Goal: Information Seeking & Learning: Learn about a topic

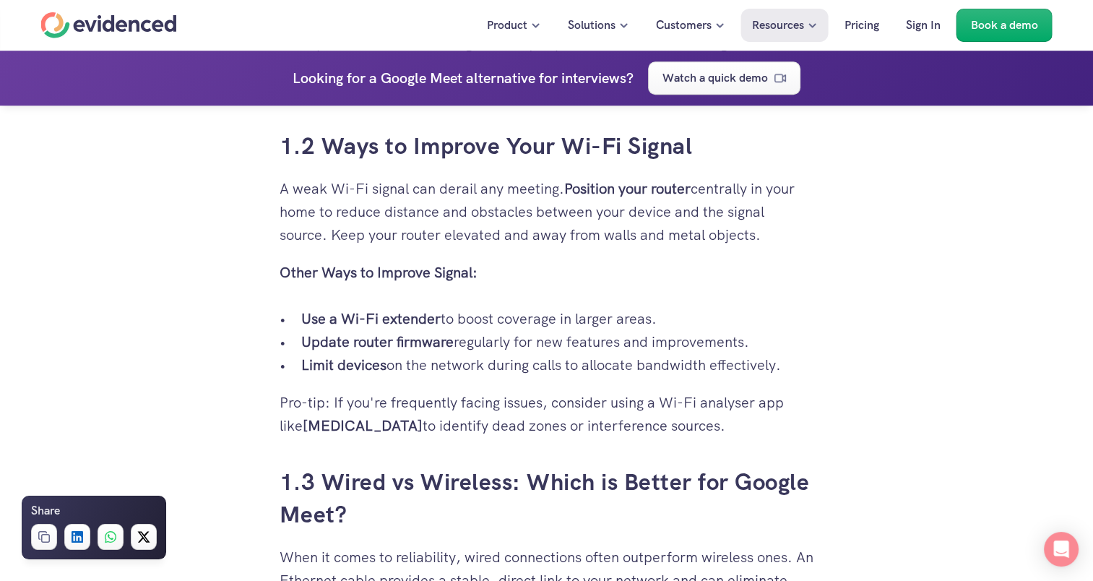
scroll to position [1231, 0]
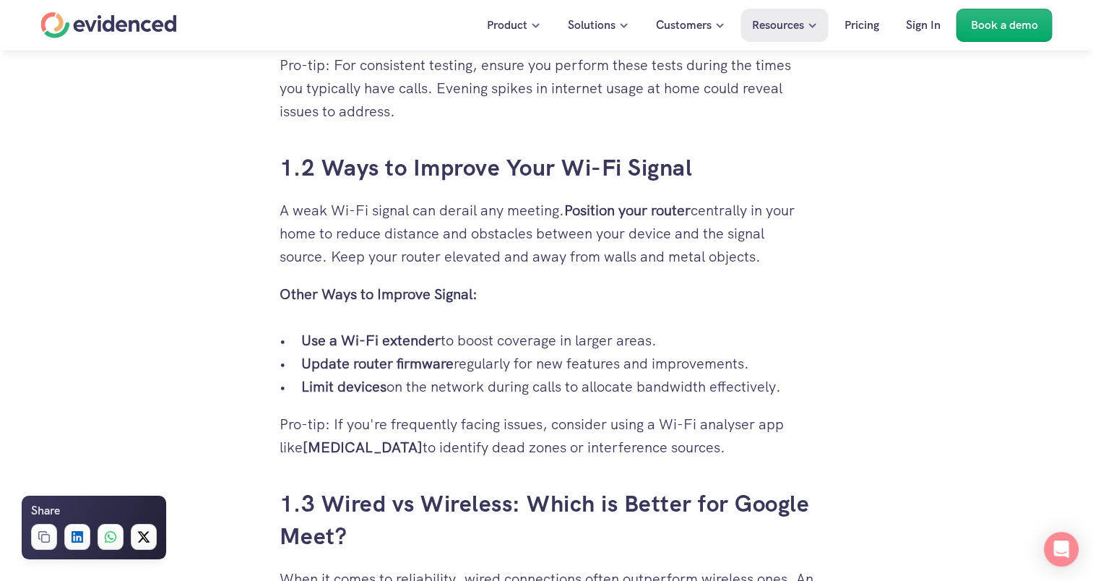
drag, startPoint x: 241, startPoint y: 168, endPoint x: 656, endPoint y: 458, distance: 506.2
drag, startPoint x: 656, startPoint y: 458, endPoint x: 540, endPoint y: 346, distance: 161.4
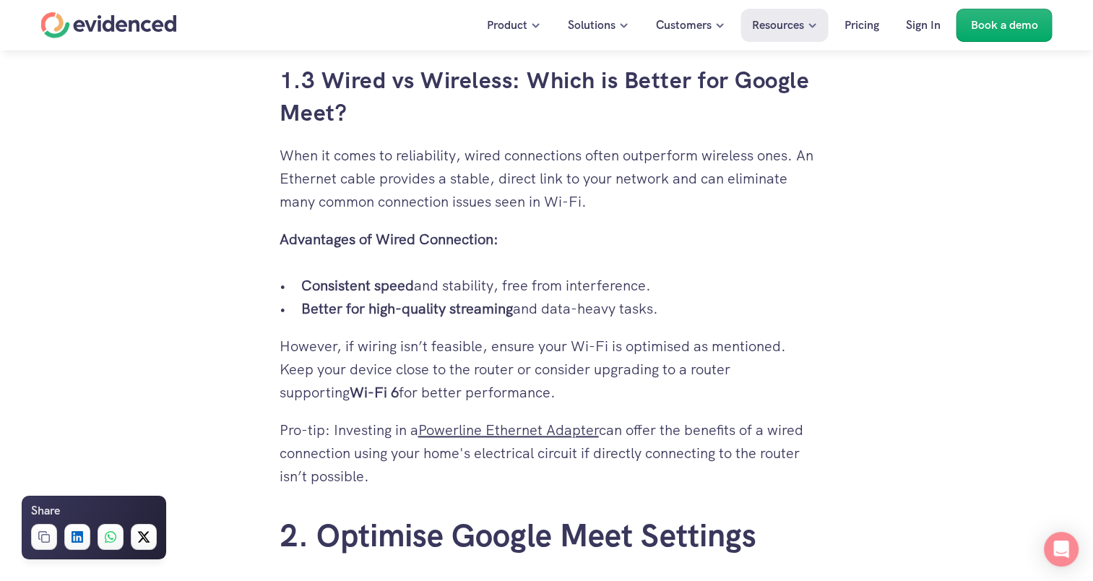
scroll to position [1737, 0]
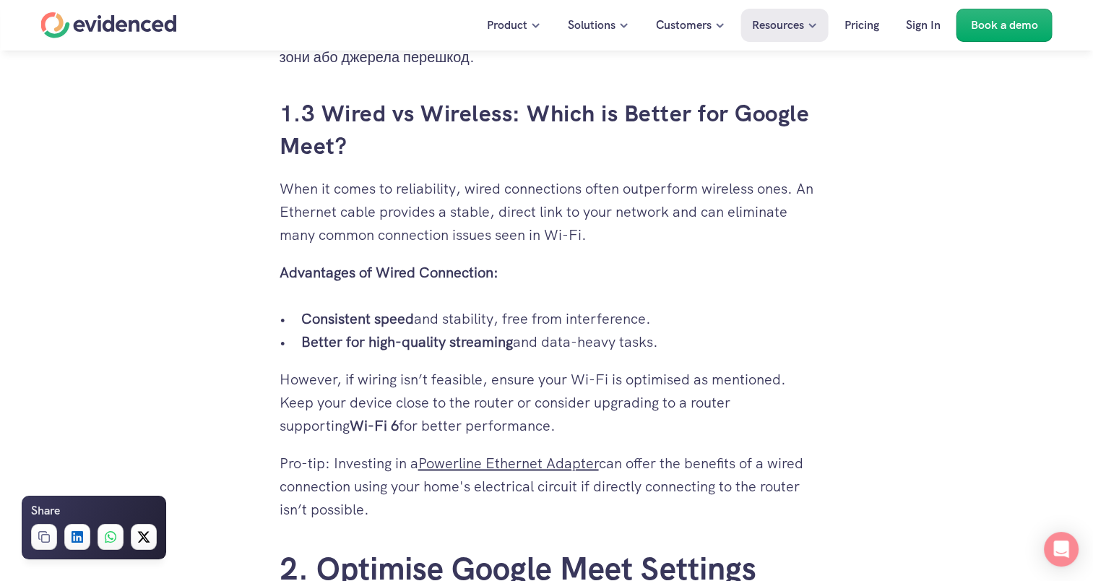
drag, startPoint x: 406, startPoint y: 508, endPoint x: 278, endPoint y: 118, distance: 410.3
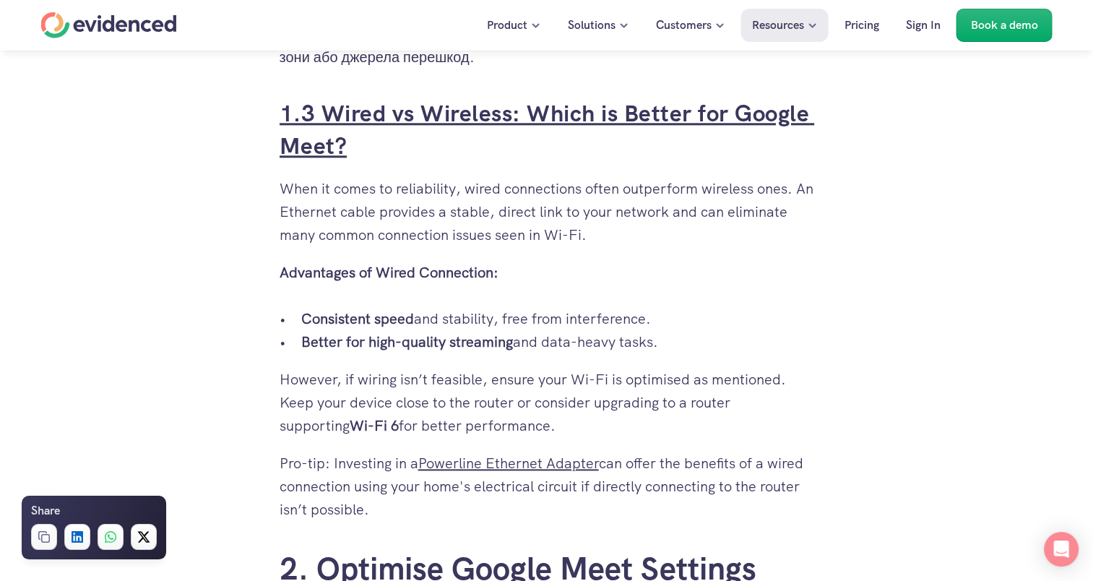
drag, startPoint x: 278, startPoint y: 118, endPoint x: 303, endPoint y: 148, distance: 38.9
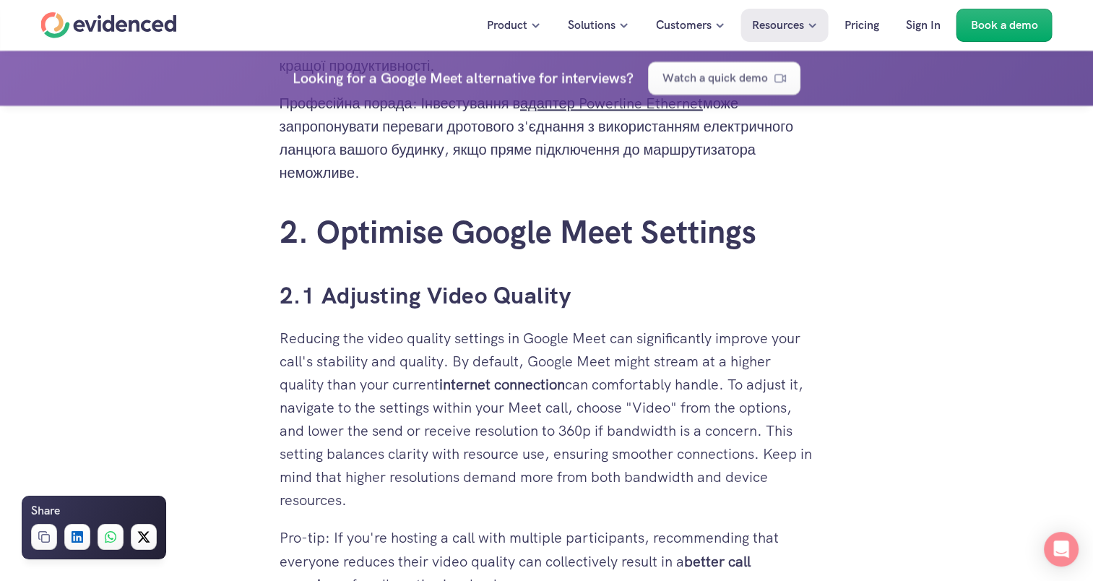
scroll to position [2098, 0]
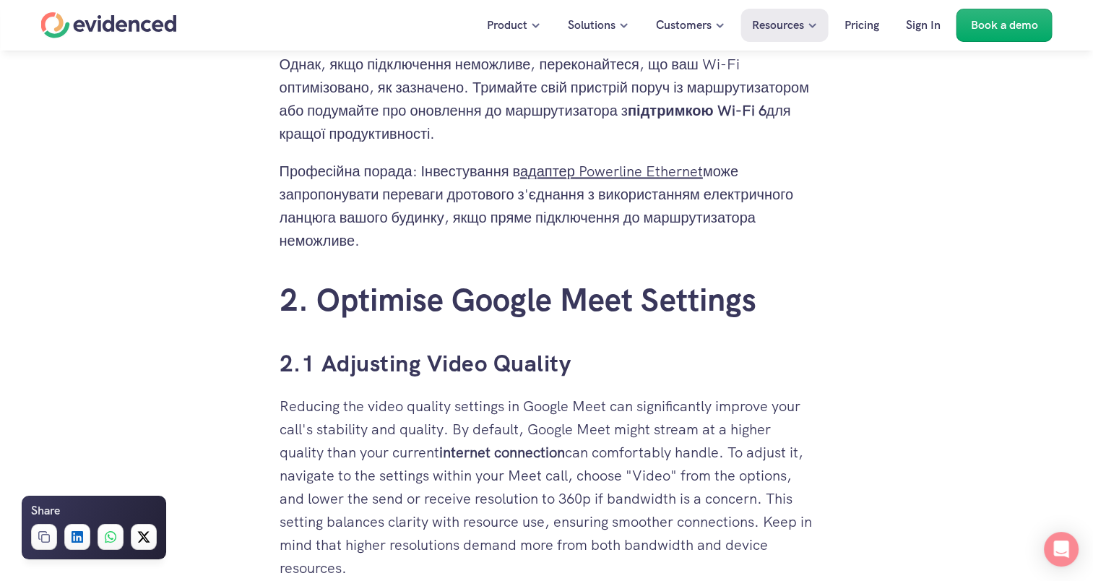
drag, startPoint x: 531, startPoint y: 445, endPoint x: 266, endPoint y: 300, distance: 301.8
click at [266, 300] on div "You’re in an important Google Meet call, hoping to convey your thoughts clearly…" at bounding box center [546, 576] width 563 height 4584
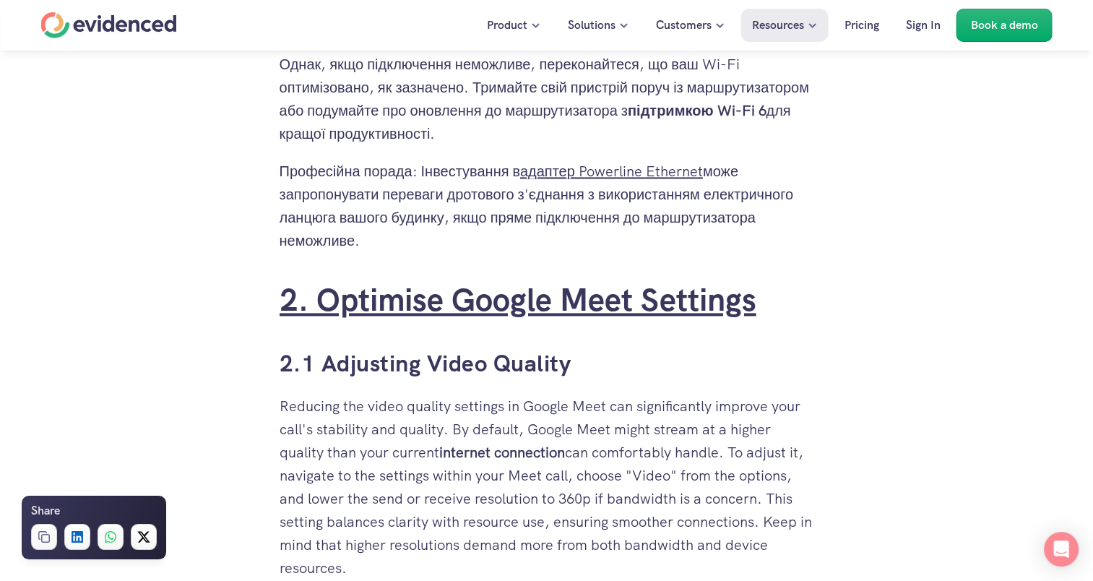
drag, startPoint x: 266, startPoint y: 300, endPoint x: 404, endPoint y: 304, distance: 138.7
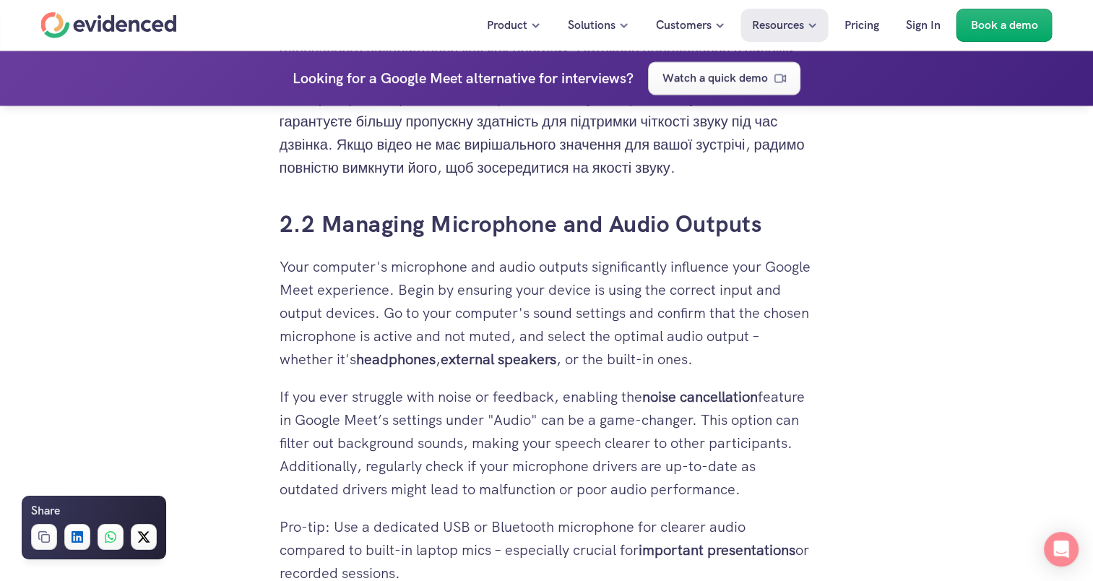
scroll to position [2820, 0]
click at [433, 318] on p "Your computer's microphone and audio outputs significantly influence your Googl…" at bounding box center [546, 312] width 534 height 116
drag, startPoint x: 431, startPoint y: 359, endPoint x: 275, endPoint y: 212, distance: 214.5
drag, startPoint x: 275, startPoint y: 212, endPoint x: 345, endPoint y: 240, distance: 75.5
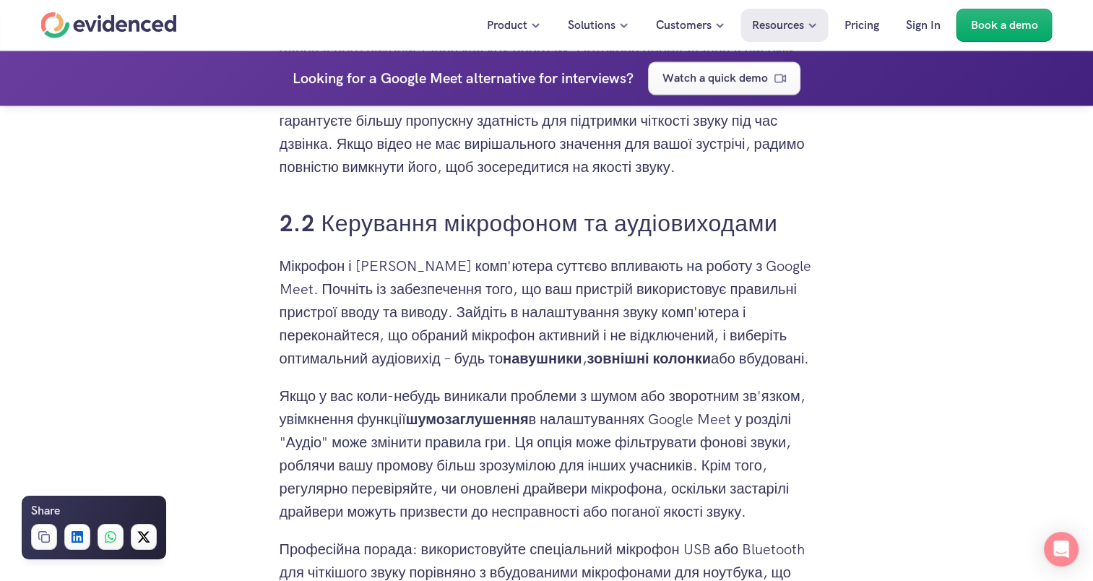
click at [461, 370] on p "Мікрофон і [PERSON_NAME] комп'ютера суттєво впливають на роботу з Google Meet. …" at bounding box center [546, 312] width 534 height 116
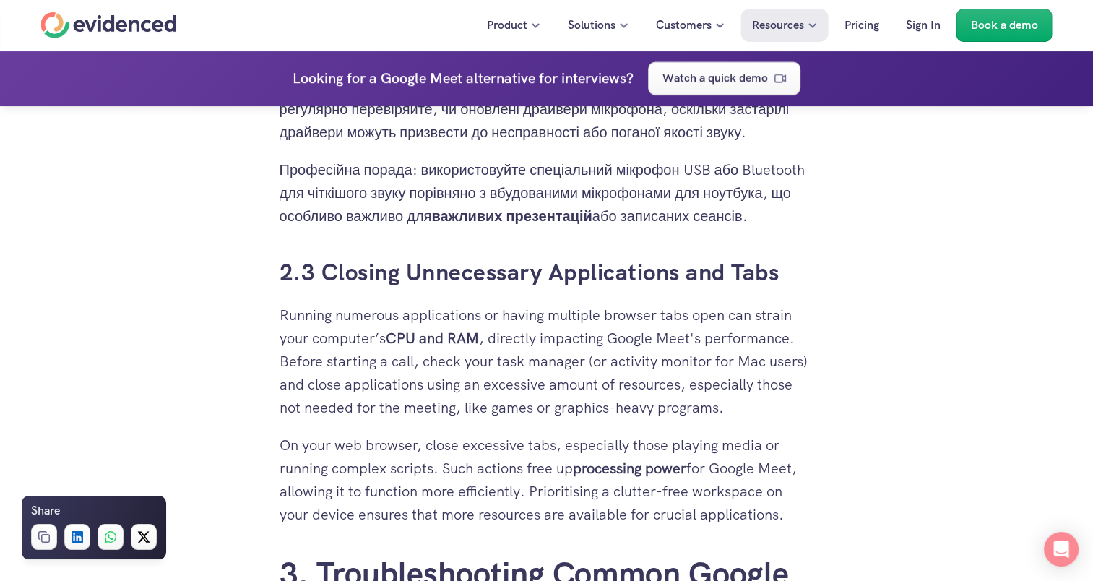
scroll to position [3253, 0]
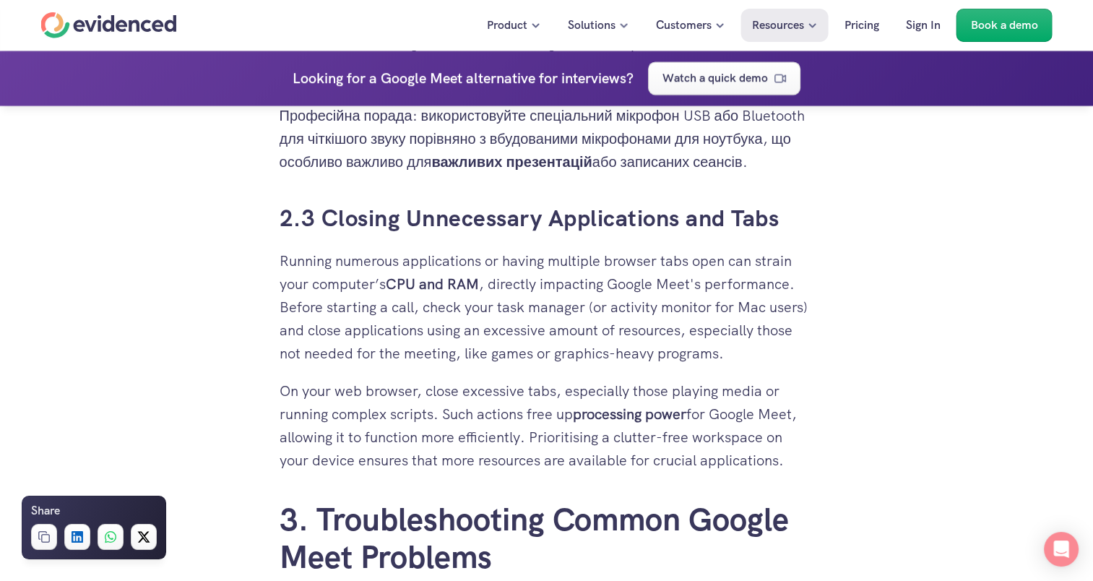
drag, startPoint x: 794, startPoint y: 479, endPoint x: 276, endPoint y: 234, distance: 573.6
drag, startPoint x: 276, startPoint y: 234, endPoint x: 361, endPoint y: 292, distance: 103.3
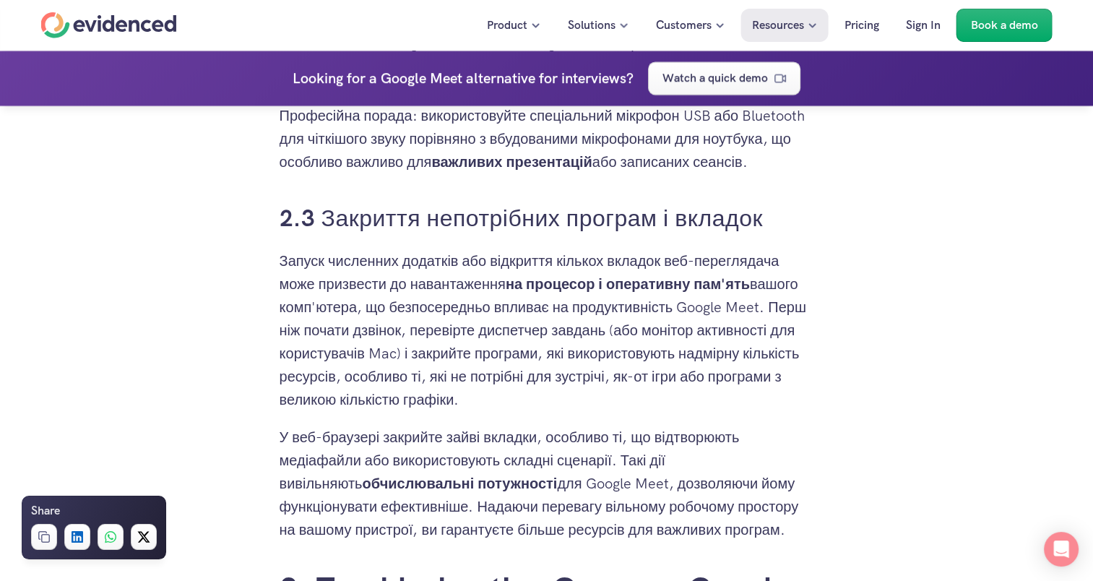
click at [492, 411] on p "Запуск численних додатків або відкриття кількох вкладок веб-переглядача може пр…" at bounding box center [546, 330] width 534 height 162
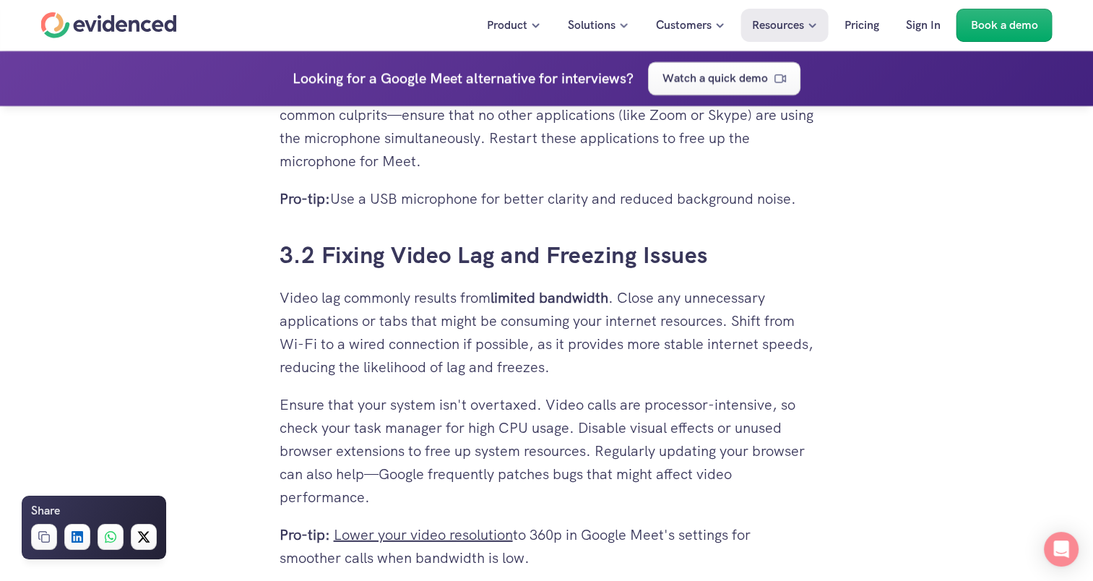
scroll to position [4119, 0]
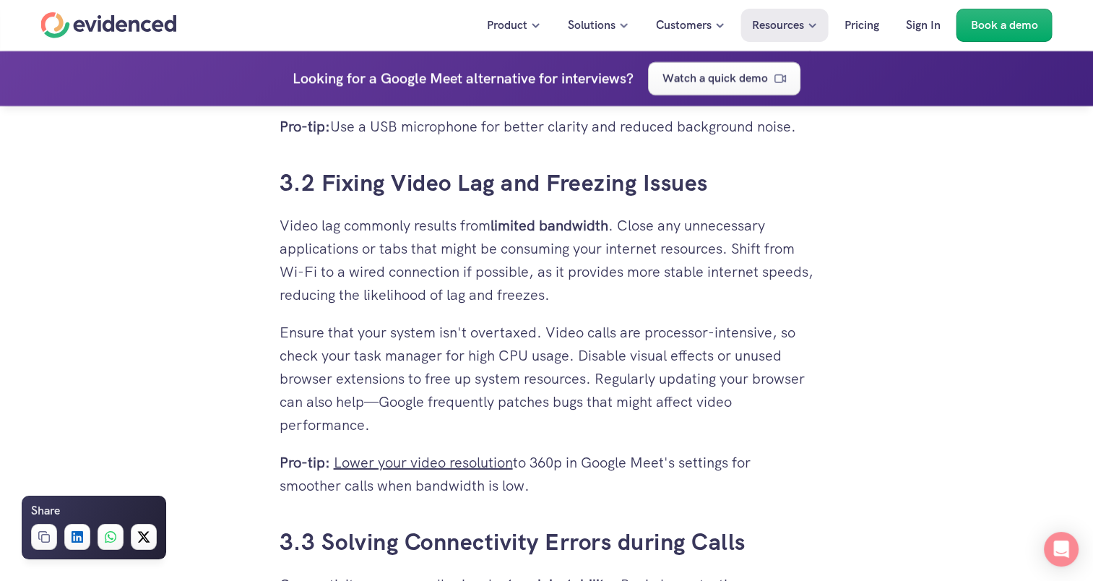
drag, startPoint x: 550, startPoint y: 500, endPoint x: 246, endPoint y: 204, distance: 423.8
drag, startPoint x: 246, startPoint y: 204, endPoint x: 352, endPoint y: 205, distance: 106.9
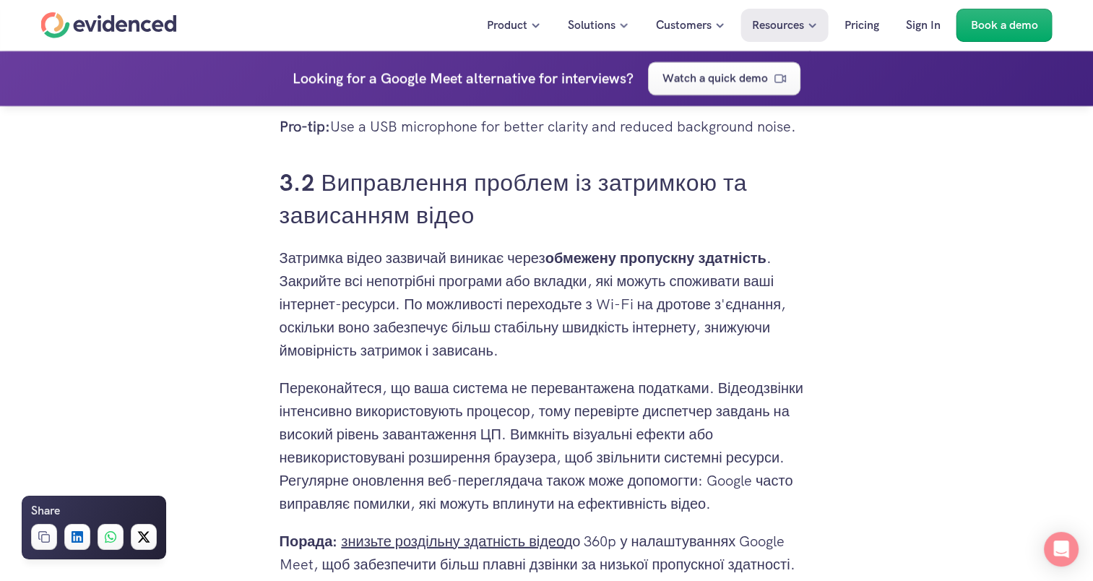
click at [566, 362] on p "Затримка відео зазвичай виникає через обмежену пропускну здатність . Закрийте в…" at bounding box center [546, 304] width 534 height 116
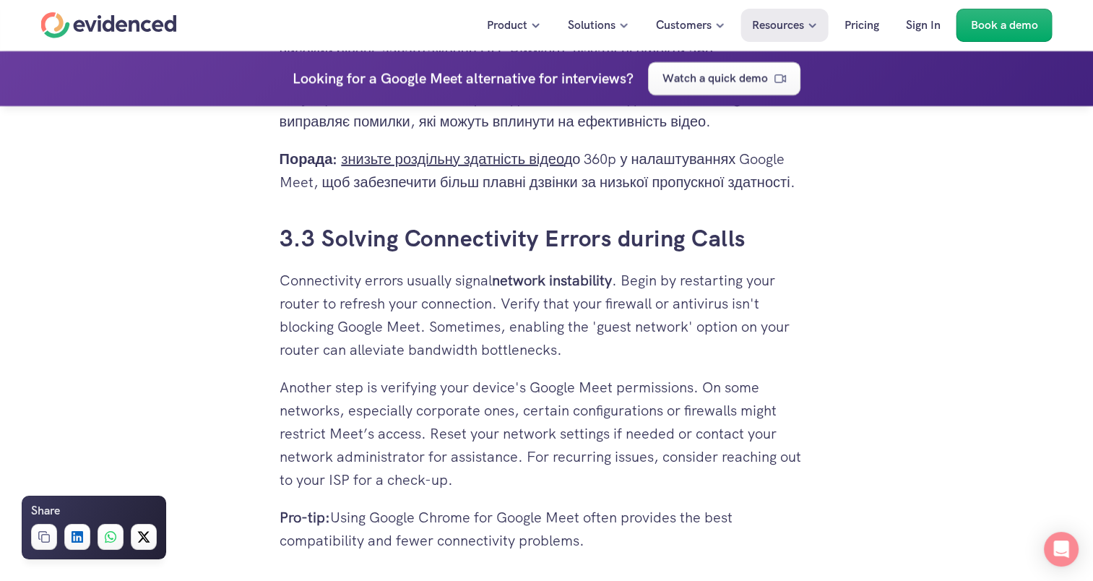
scroll to position [4553, 0]
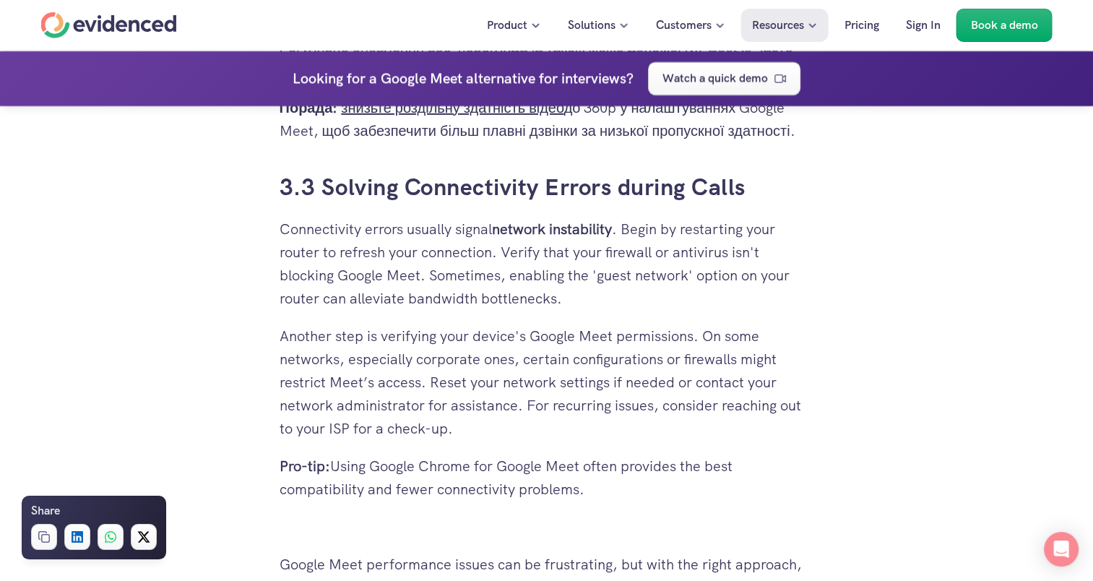
drag, startPoint x: 593, startPoint y: 511, endPoint x: 279, endPoint y: 205, distance: 438.6
click at [612, 482] on p "Pro-tip: Using Google Chrome for Google Meet often provides the best compatibil…" at bounding box center [546, 477] width 534 height 46
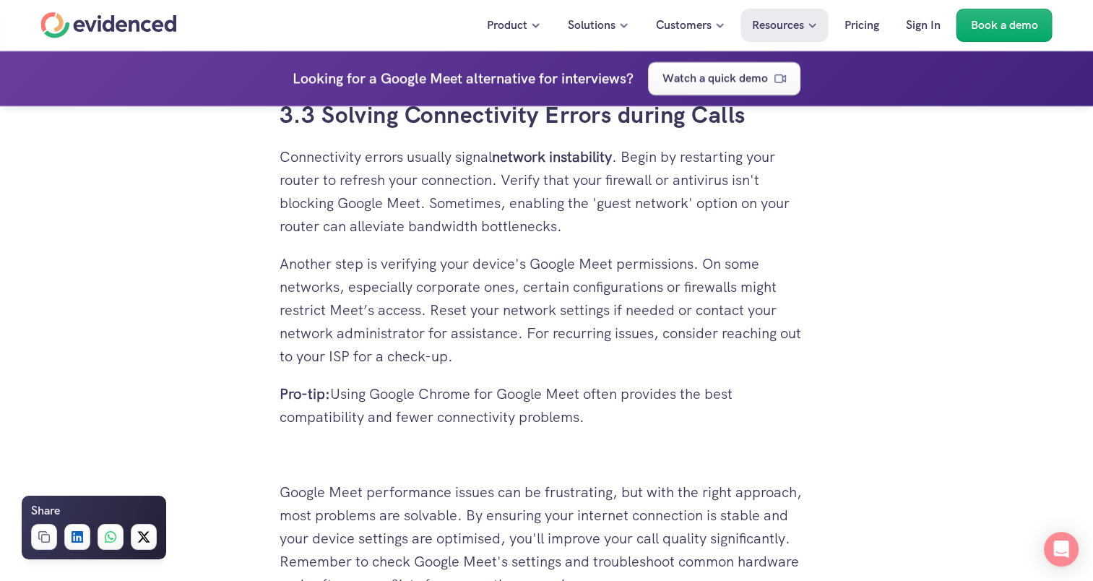
drag, startPoint x: 578, startPoint y: 438, endPoint x: 261, endPoint y: 146, distance: 431.3
drag, startPoint x: 261, startPoint y: 146, endPoint x: 344, endPoint y: 194, distance: 96.1
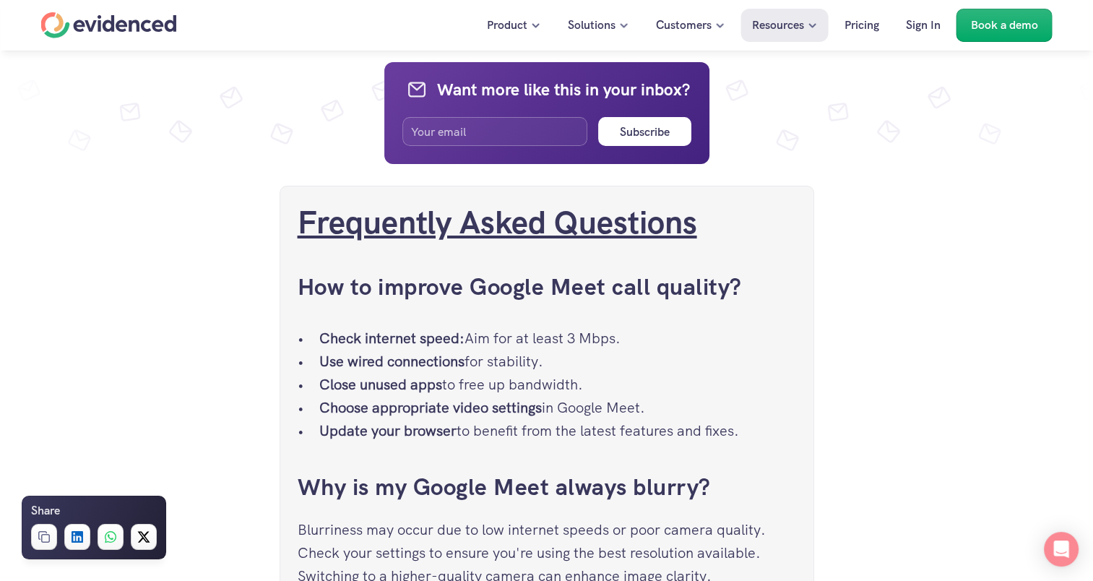
scroll to position [5203, 0]
